Goal: Navigation & Orientation: Go to known website

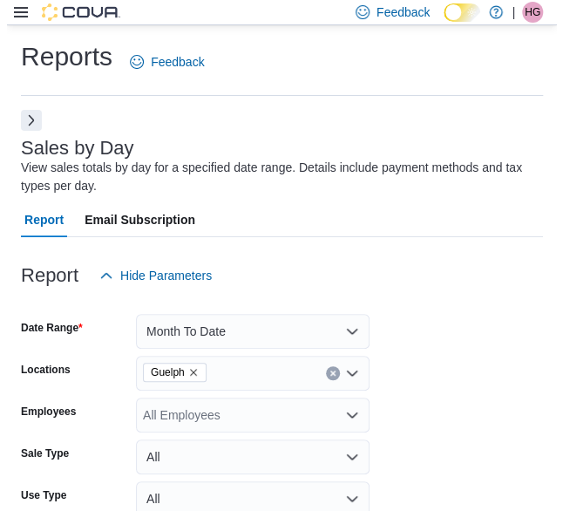
scroll to position [0, 216]
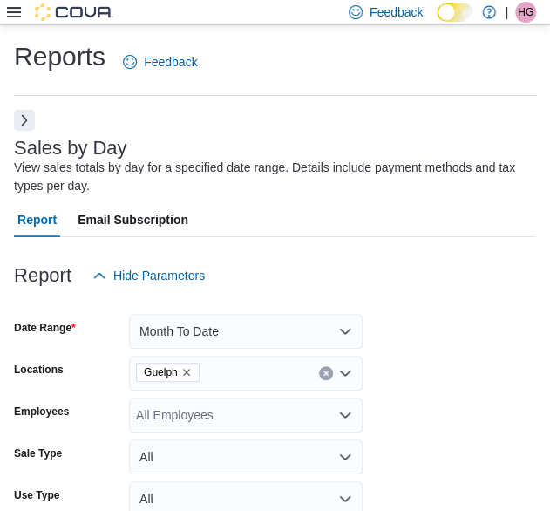
click at [8, 11] on icon at bounding box center [14, 12] width 14 height 10
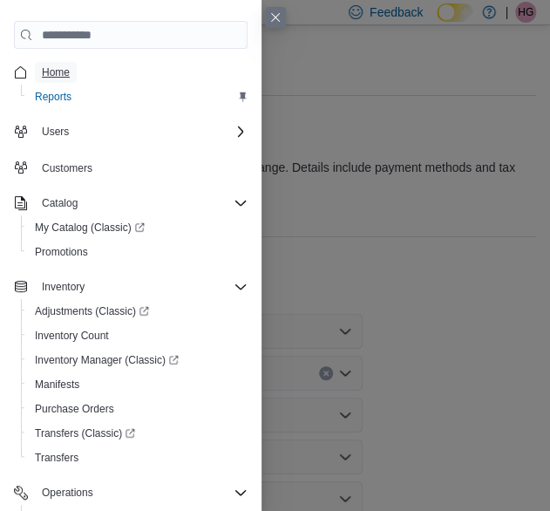
click at [56, 70] on span "Home" at bounding box center [56, 72] width 28 height 14
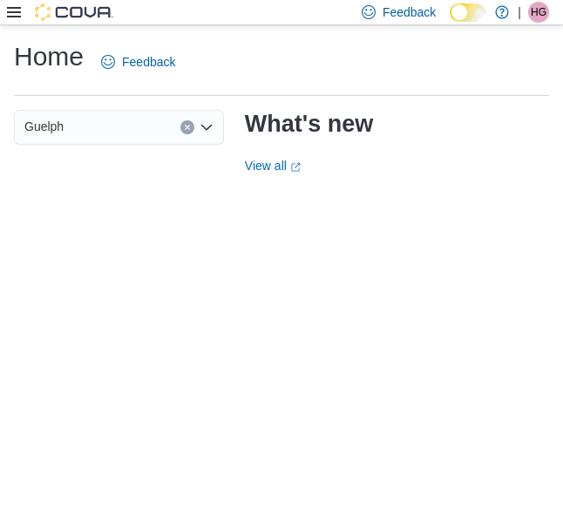
click at [12, 10] on icon at bounding box center [14, 12] width 14 height 14
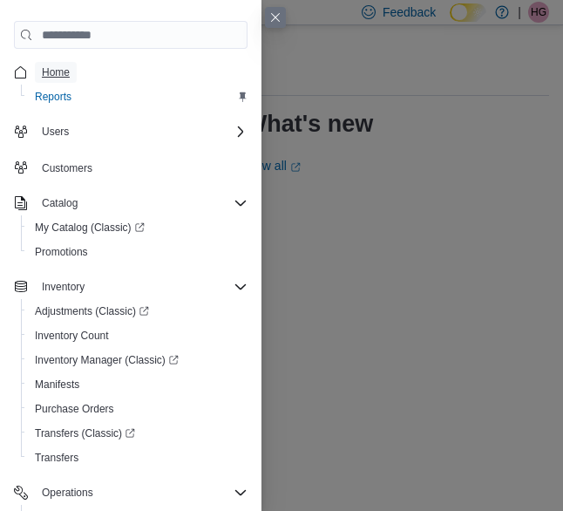
click at [49, 72] on span "Home" at bounding box center [56, 72] width 28 height 14
